Goal: Task Accomplishment & Management: Manage account settings

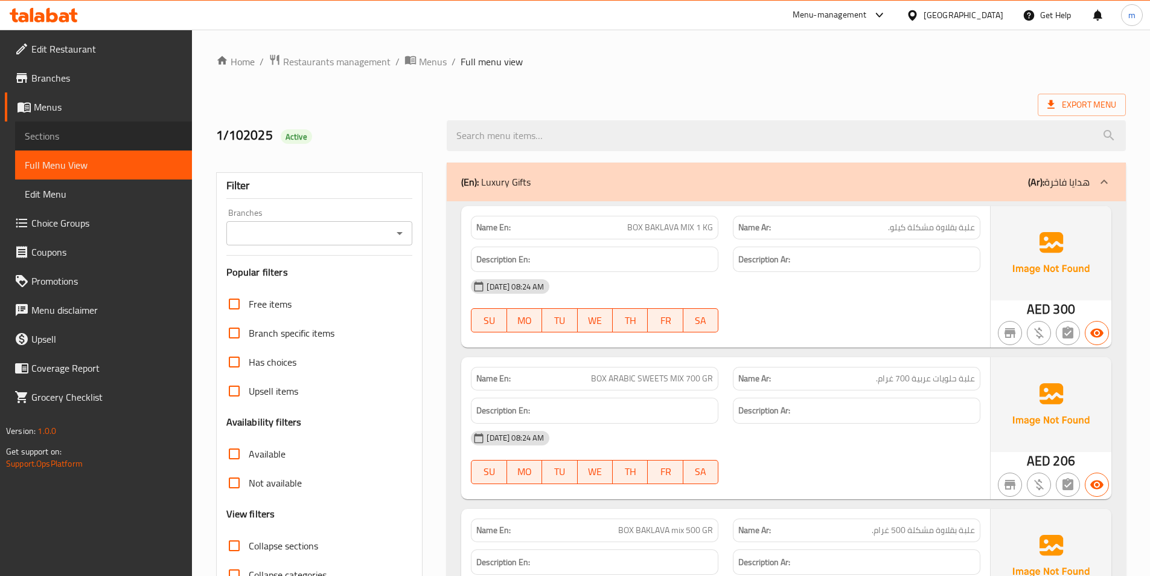
click at [43, 129] on span "Sections" at bounding box center [104, 136] width 158 height 14
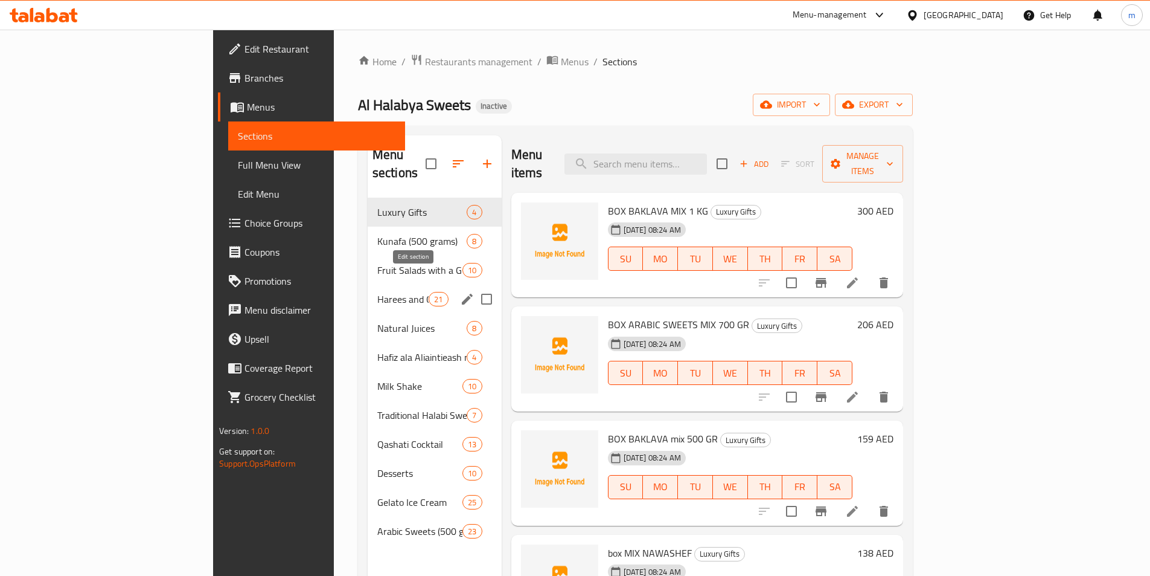
click at [462, 294] on icon "edit" at bounding box center [467, 299] width 11 height 11
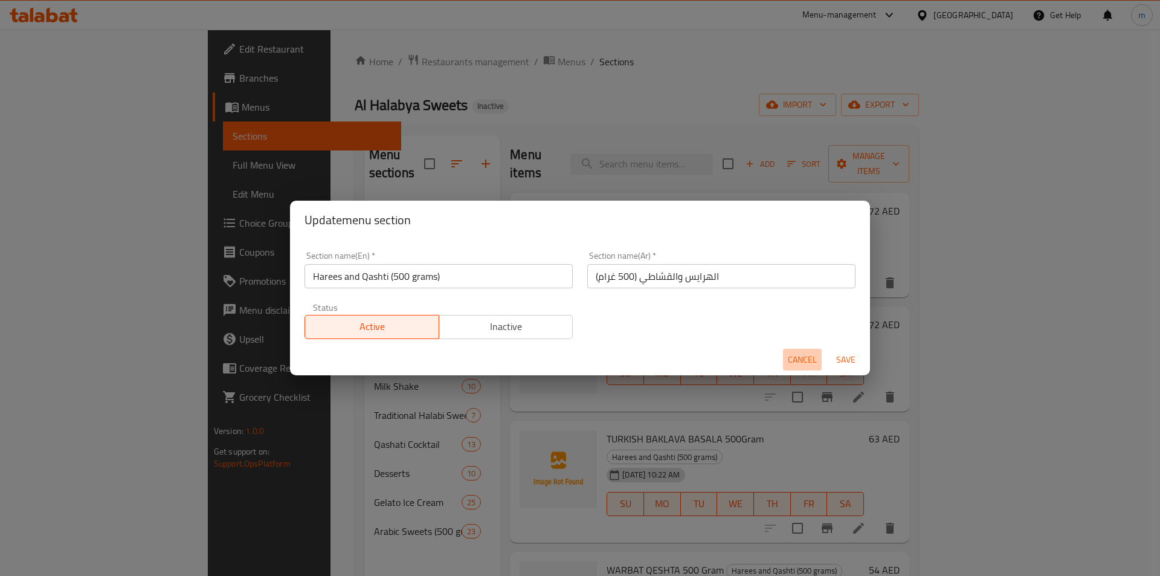
click at [803, 362] on span "Cancel" at bounding box center [802, 359] width 29 height 15
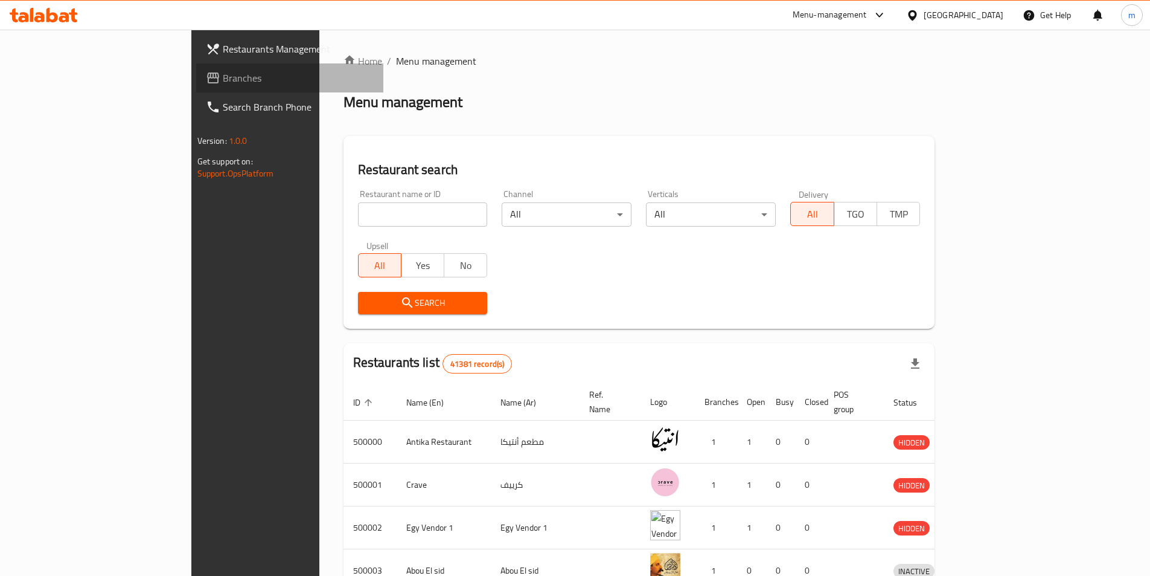
click at [223, 84] on span "Branches" at bounding box center [298, 78] width 151 height 14
